Goal: Task Accomplishment & Management: Manage account settings

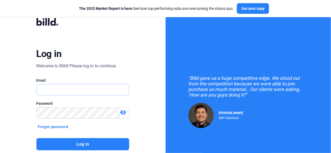
type input "[PERSON_NAME][EMAIL_ADDRESS][PERSON_NAME][DOMAIN_NAME]"
click at [65, 141] on button "Log in" at bounding box center [82, 145] width 93 height 12
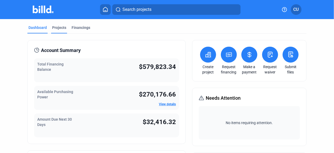
click at [60, 27] on div "Projects" at bounding box center [59, 27] width 14 height 5
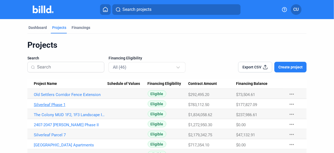
scroll to position [53, 0]
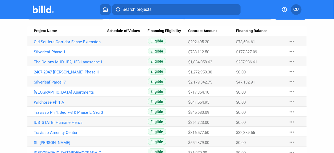
click at [51, 44] on link "Wildhorse Ph 1 A" at bounding box center [70, 42] width 73 height 5
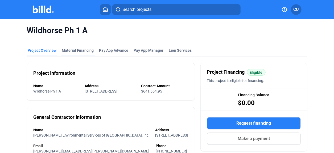
click at [81, 50] on div "Material Financing" at bounding box center [78, 50] width 32 height 5
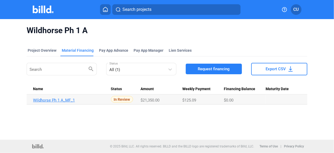
click at [50, 100] on link "Wildhorse Ph 1 A_MF_1" at bounding box center [69, 100] width 73 height 5
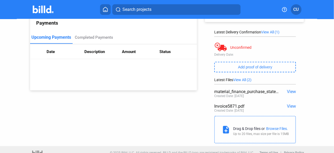
scroll to position [75, 0]
